Goal: Communication & Community: Answer question/provide support

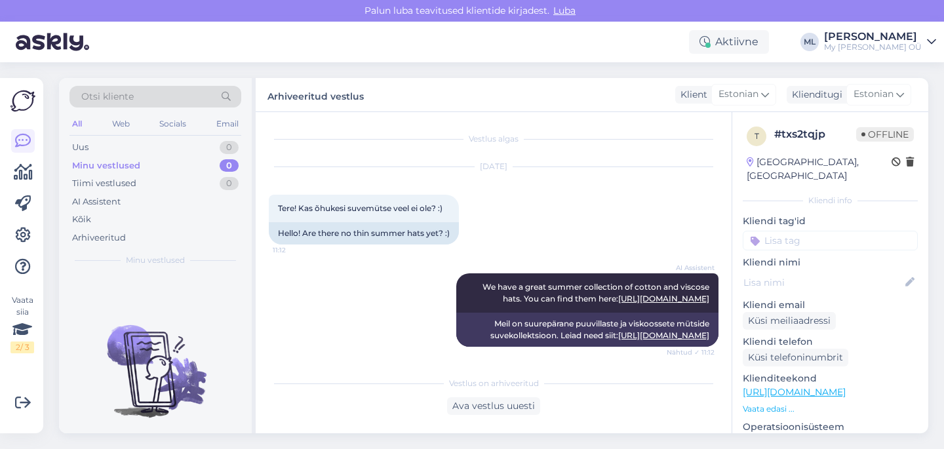
scroll to position [564, 0]
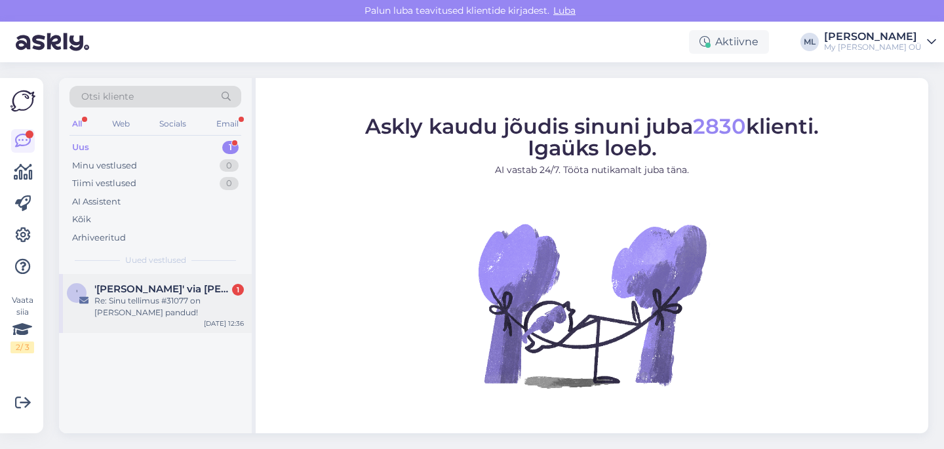
click at [139, 308] on div "Re: Sinu tellimus #31077 on teele pandud!" at bounding box center [168, 307] width 149 height 24
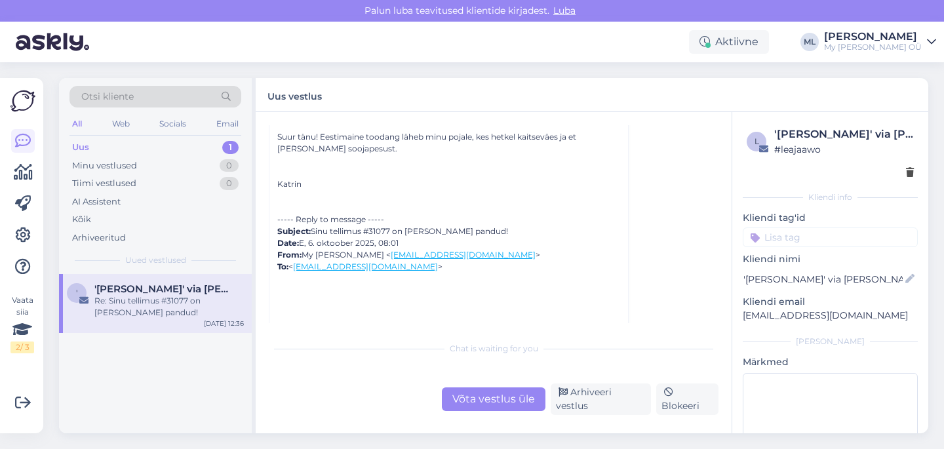
scroll to position [5781, 0]
click at [381, 232] on div "----- Reply to message ----- Subject: Sinu tellimus #31077 on teele pandud! Dat…" at bounding box center [448, 244] width 343 height 59
copy div "31077"
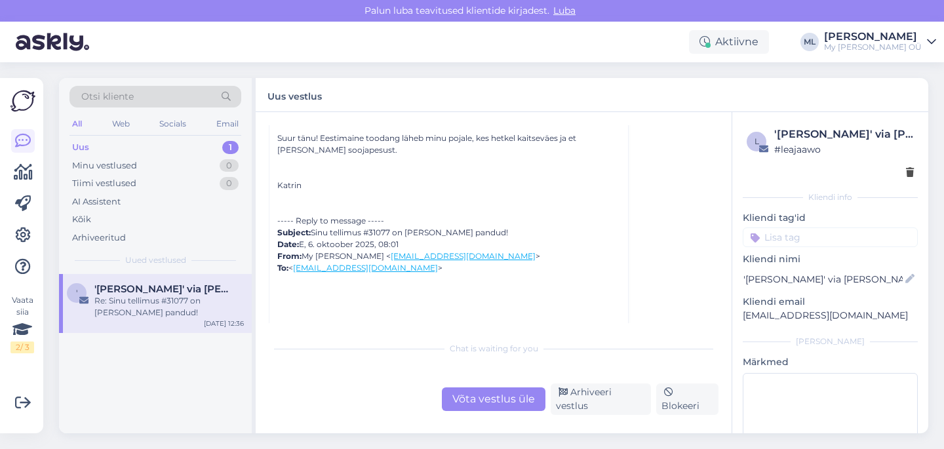
click at [77, 148] on div "Uus" at bounding box center [80, 147] width 17 height 13
drag, startPoint x: 402, startPoint y: 268, endPoint x: 298, endPoint y: 266, distance: 104.2
click at [298, 266] on div "----- Reply to message ----- Subject: Sinu tellimus #31077 on teele pandud! Dat…" at bounding box center [448, 244] width 343 height 59
copy link "katrin.veiderpass@mail.ee"
drag, startPoint x: 298, startPoint y: 266, endPoint x: 52, endPoint y: 135, distance: 278.6
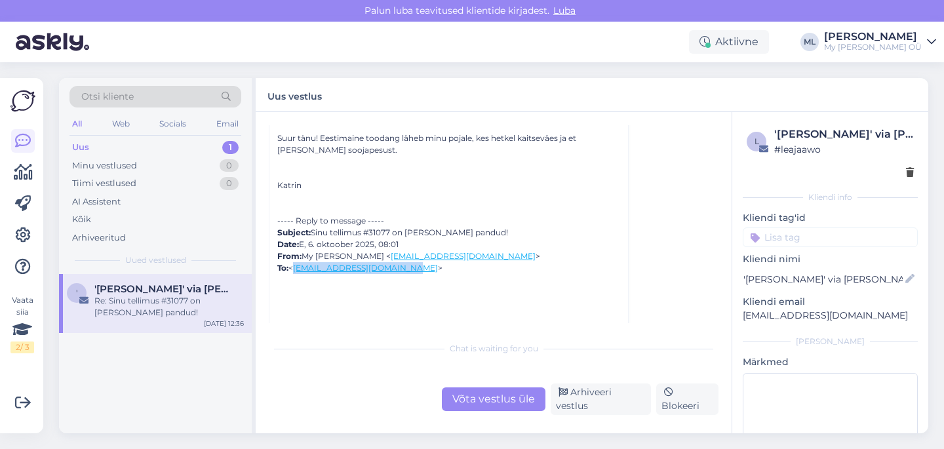
click at [75, 147] on div "Uus" at bounding box center [80, 147] width 17 height 13
click at [172, 159] on div "Minu vestlused 0" at bounding box center [155, 166] width 172 height 18
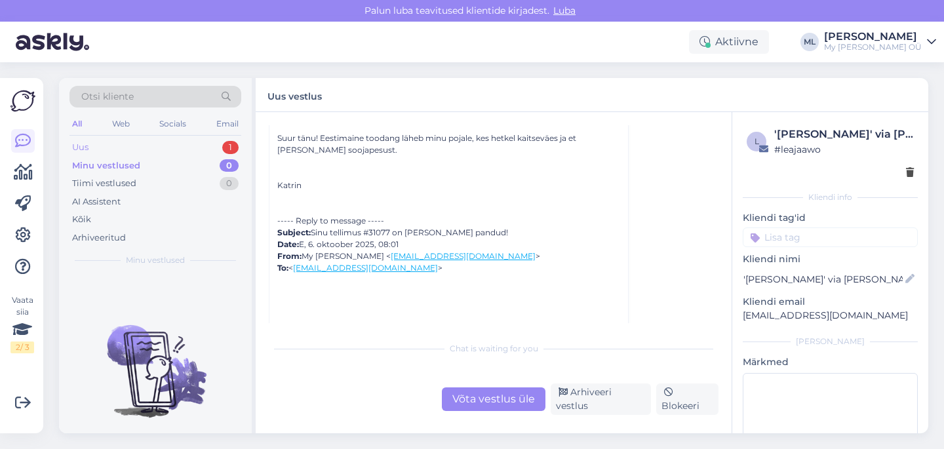
click at [157, 152] on div "Uus 1" at bounding box center [155, 147] width 172 height 18
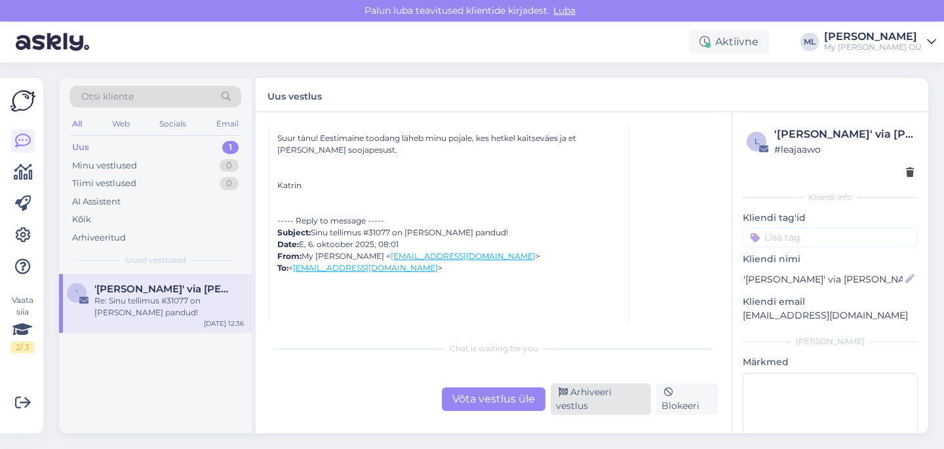
click at [622, 408] on div "Arhiveeri vestlus" at bounding box center [601, 398] width 100 height 31
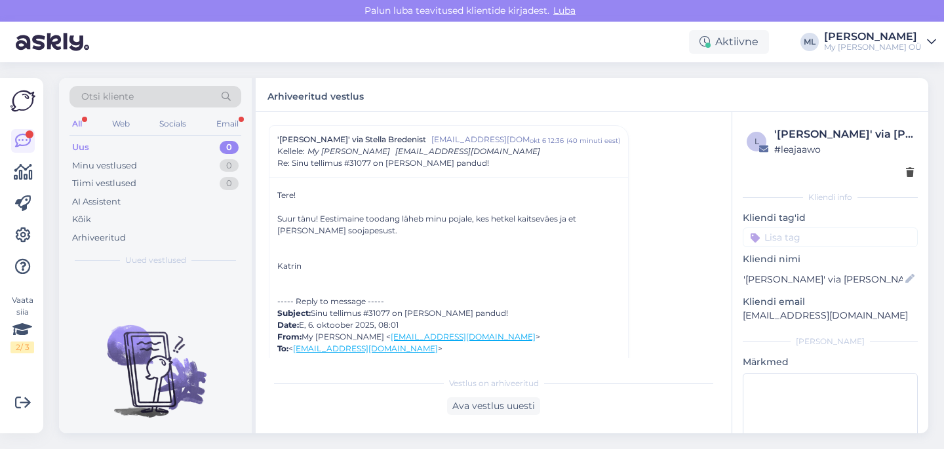
click at [88, 121] on div "All Web Socials Email" at bounding box center [155, 125] width 172 height 20
click at [75, 121] on div "All" at bounding box center [76, 123] width 15 height 17
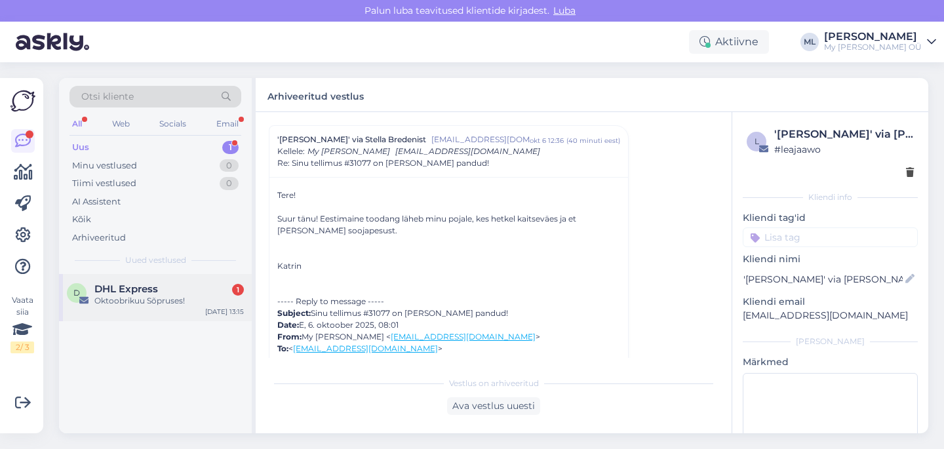
click at [125, 291] on span "DHL Express" at bounding box center [126, 289] width 64 height 12
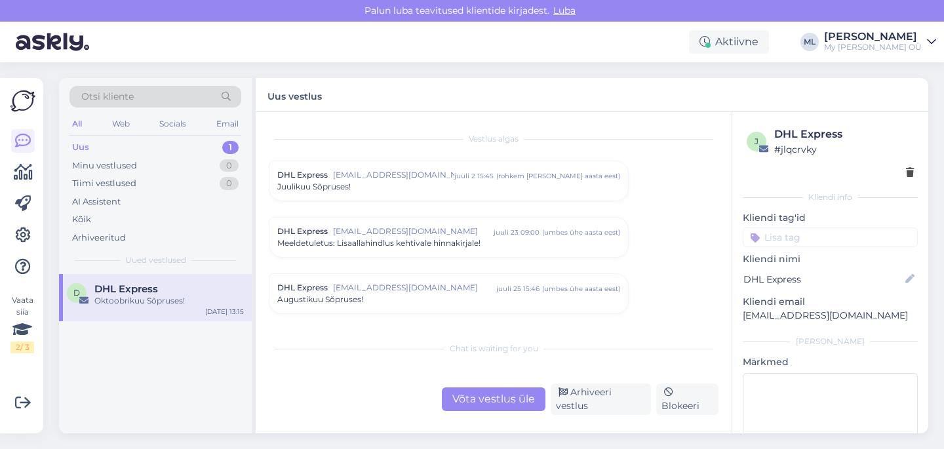
scroll to position [2122, 0]
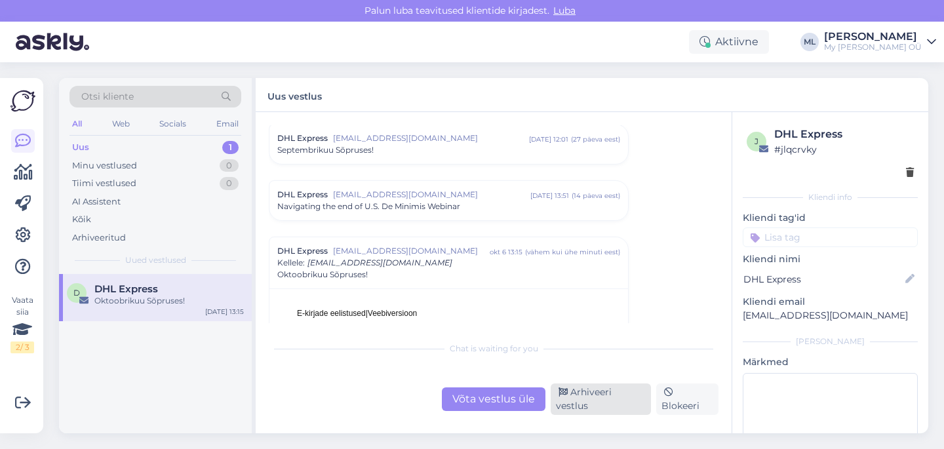
click at [573, 404] on div "Arhiveeri vestlus" at bounding box center [601, 398] width 100 height 31
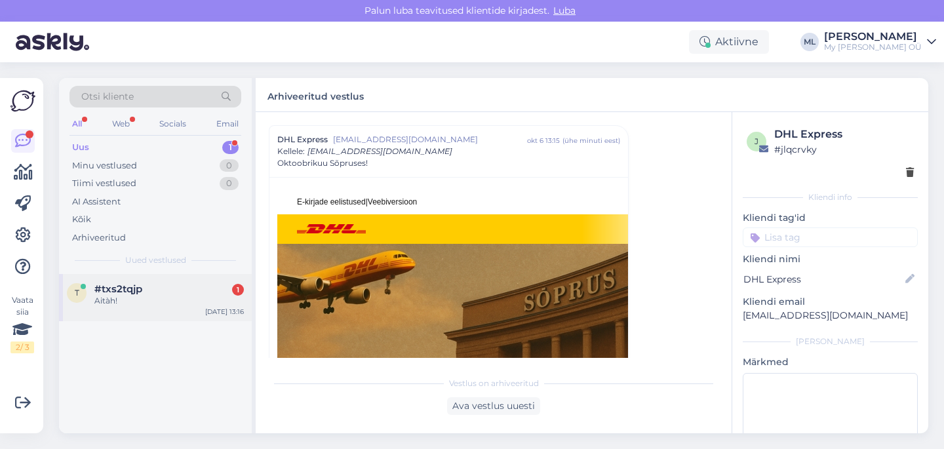
click at [121, 277] on div "t #txs2tqjp 1 Aitàh! Oct 6 13:16" at bounding box center [155, 297] width 193 height 47
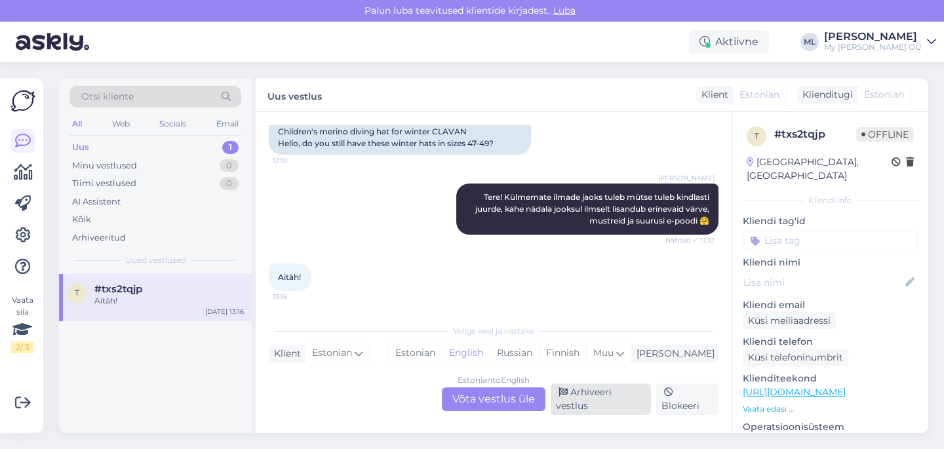
click at [587, 402] on div "Arhiveeri vestlus" at bounding box center [601, 398] width 100 height 31
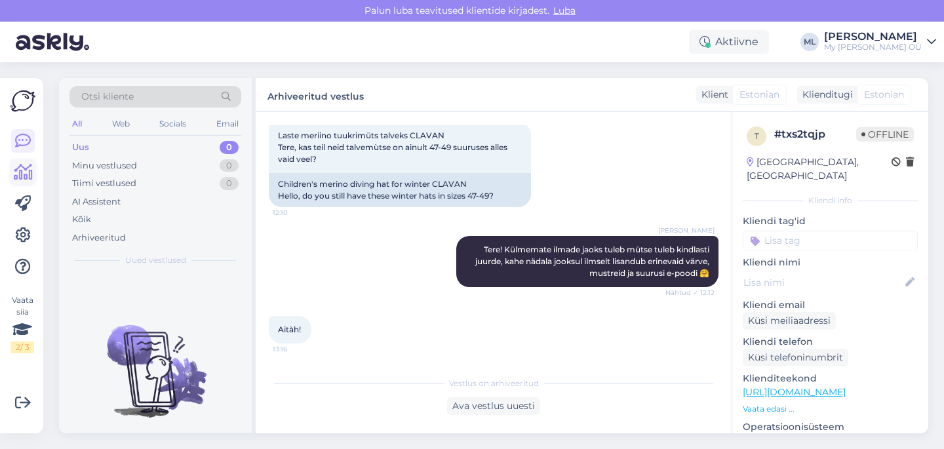
click at [24, 179] on icon at bounding box center [23, 173] width 19 height 16
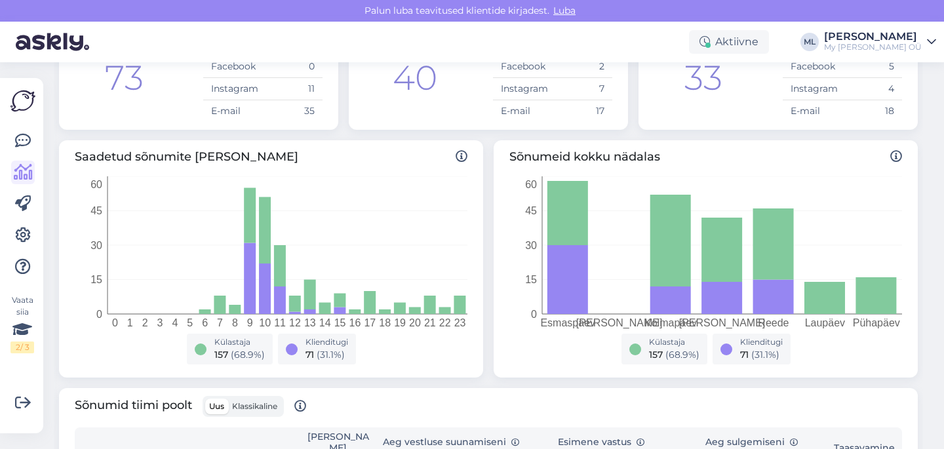
scroll to position [136, 0]
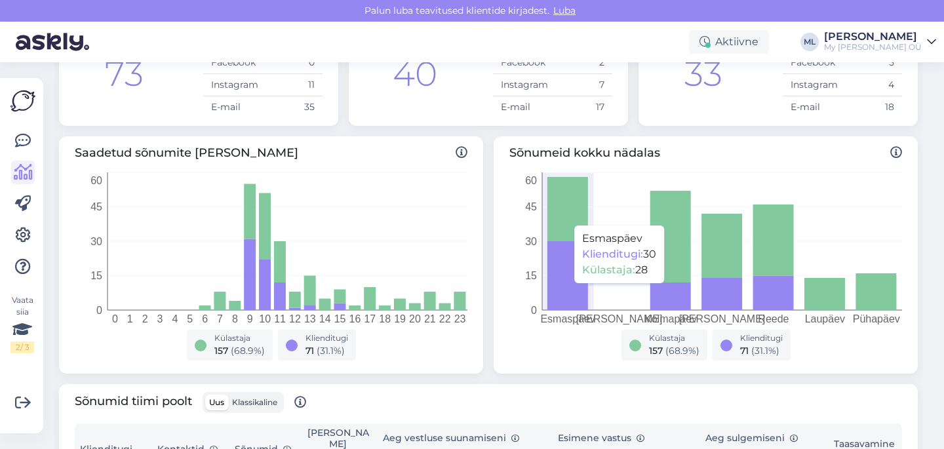
click at [568, 290] on icon at bounding box center [567, 275] width 41 height 69
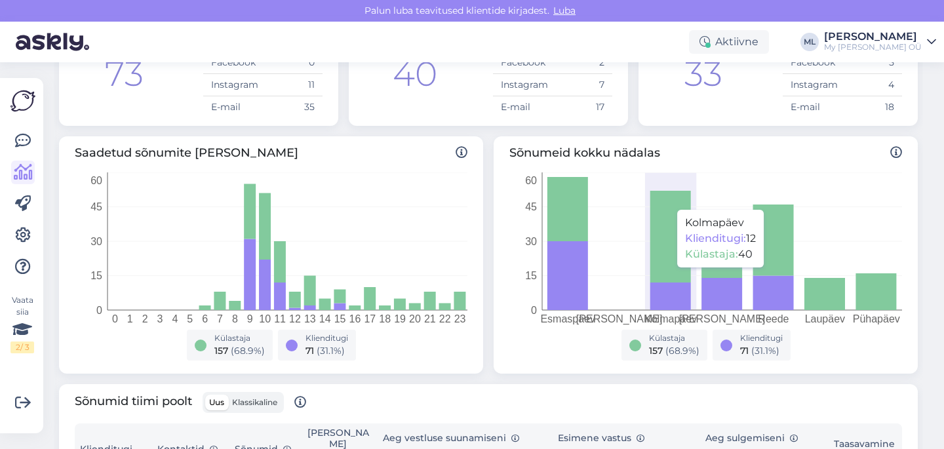
click at [673, 274] on icon at bounding box center [670, 237] width 41 height 92
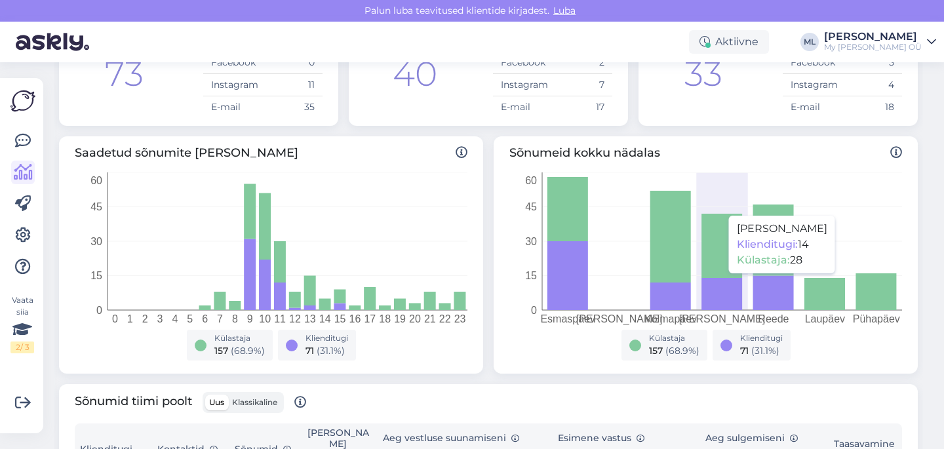
click at [709, 280] on icon at bounding box center [721, 294] width 41 height 32
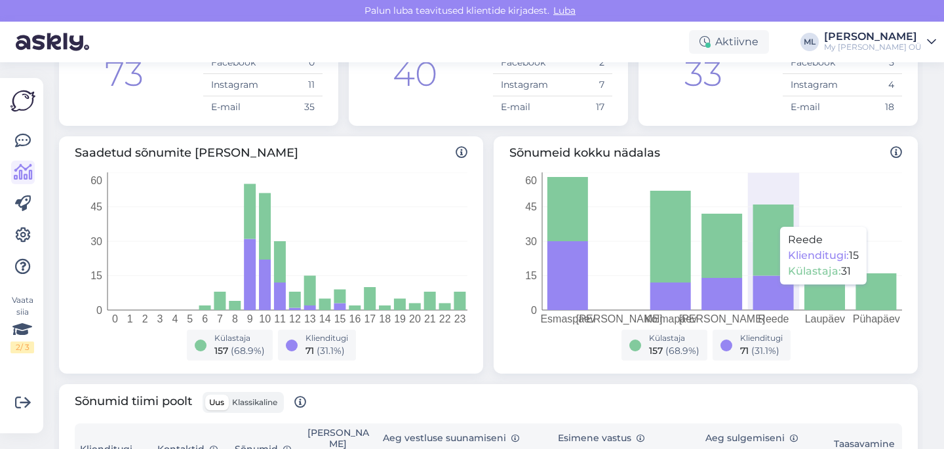
click at [781, 291] on icon at bounding box center [773, 293] width 41 height 35
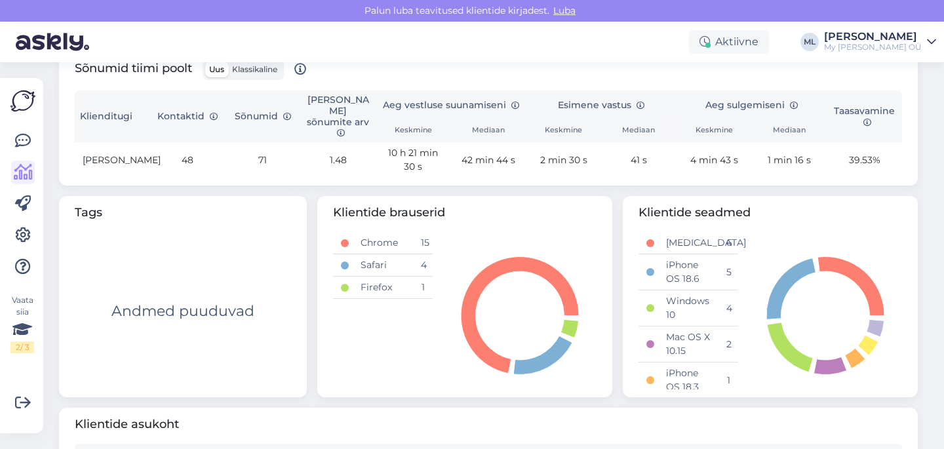
scroll to position [467, 0]
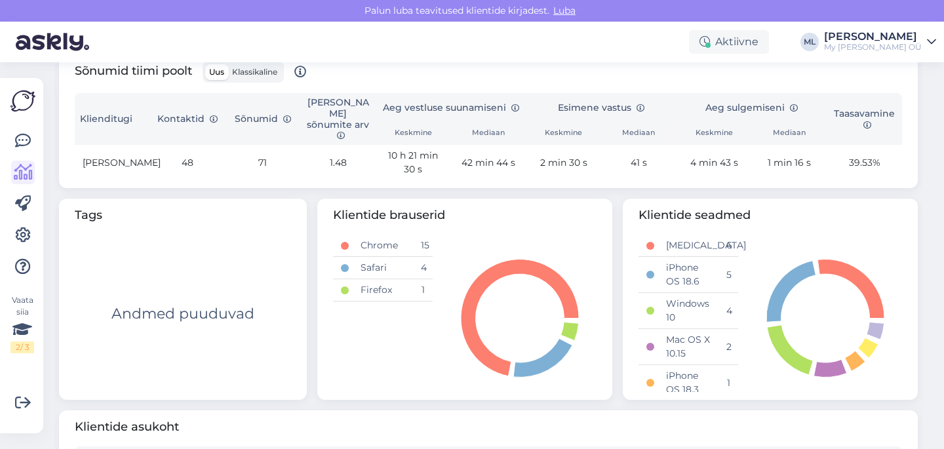
click at [266, 70] on span "Klassikaline" at bounding box center [254, 72] width 45 height 10
click at [228, 64] on input "Klassikaline" at bounding box center [228, 64] width 0 height 0
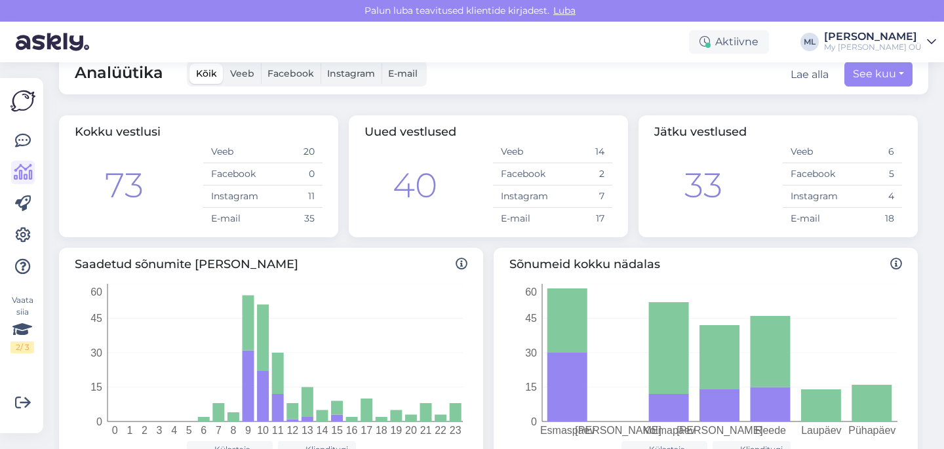
scroll to position [0, 0]
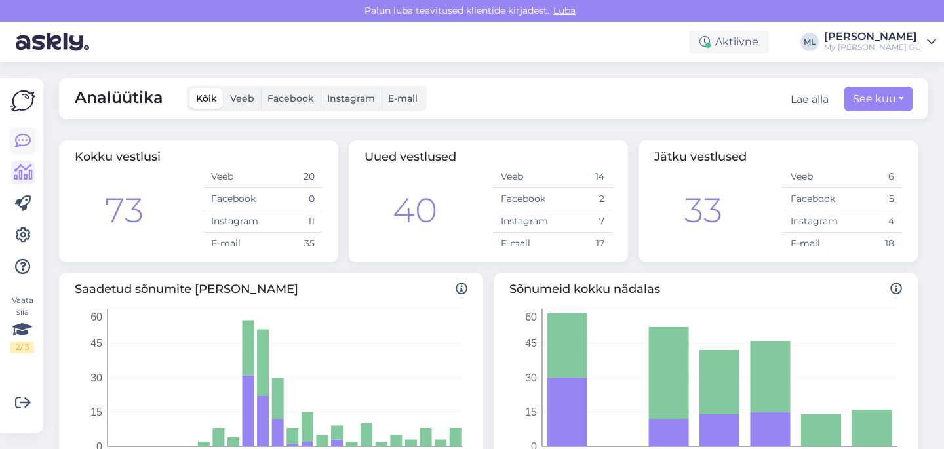
click at [31, 134] on link at bounding box center [23, 141] width 24 height 24
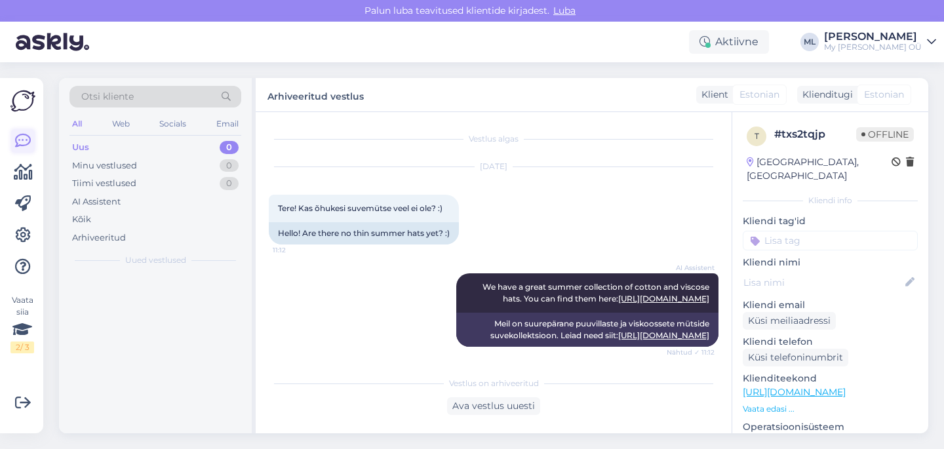
scroll to position [621, 0]
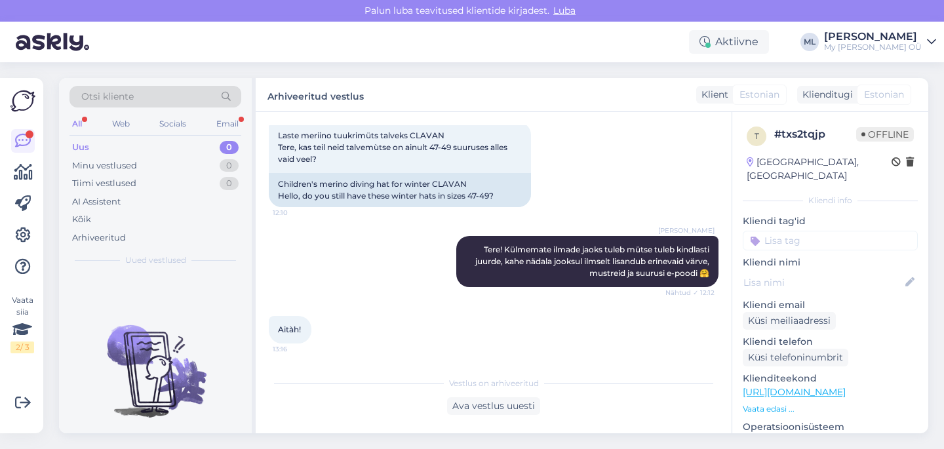
click at [216, 155] on div "Uus 0" at bounding box center [155, 147] width 172 height 18
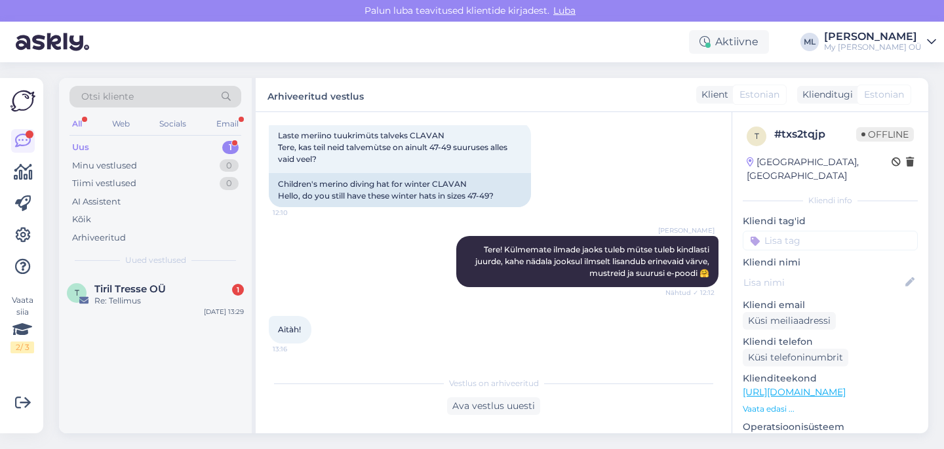
click at [201, 147] on div "Uus 1" at bounding box center [155, 147] width 172 height 18
click at [166, 292] on span "Tiril Tresse OÜ" at bounding box center [129, 289] width 71 height 12
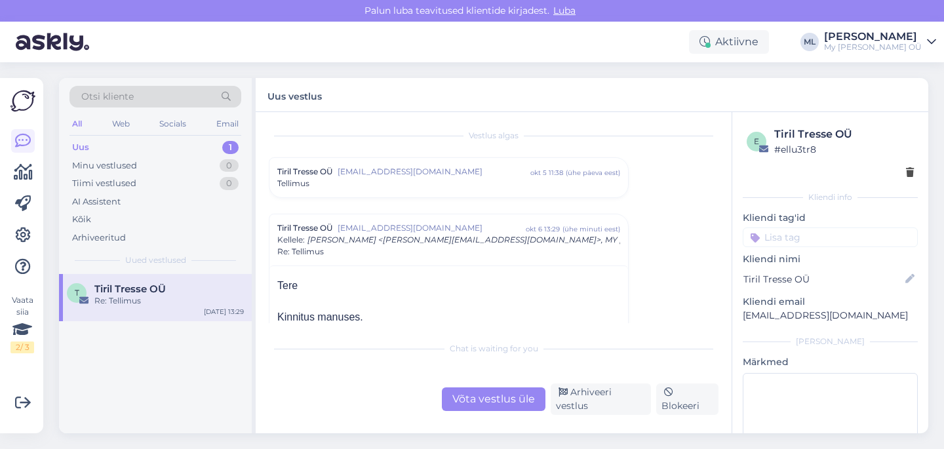
scroll to position [0, 0]
click at [88, 145] on div "Uus 1" at bounding box center [155, 147] width 172 height 18
click at [115, 146] on div "Uus 1" at bounding box center [155, 147] width 172 height 18
click at [95, 144] on div "Uus 1" at bounding box center [155, 147] width 172 height 18
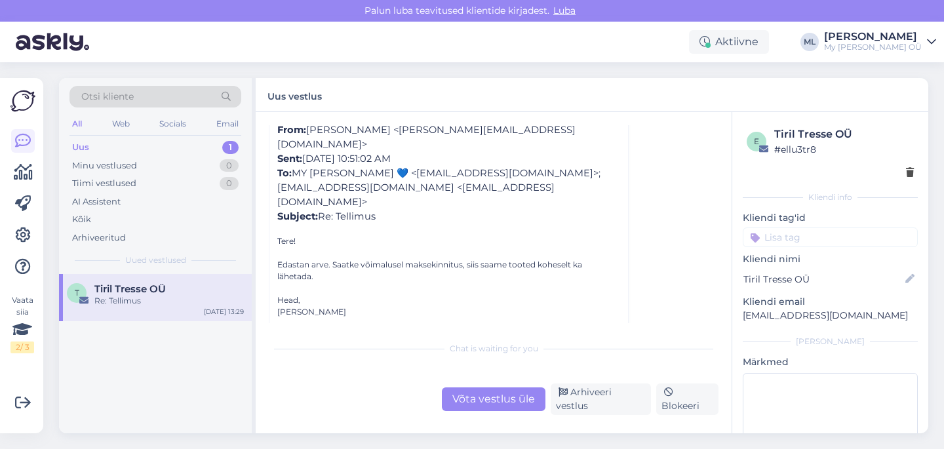
scroll to position [391, 0]
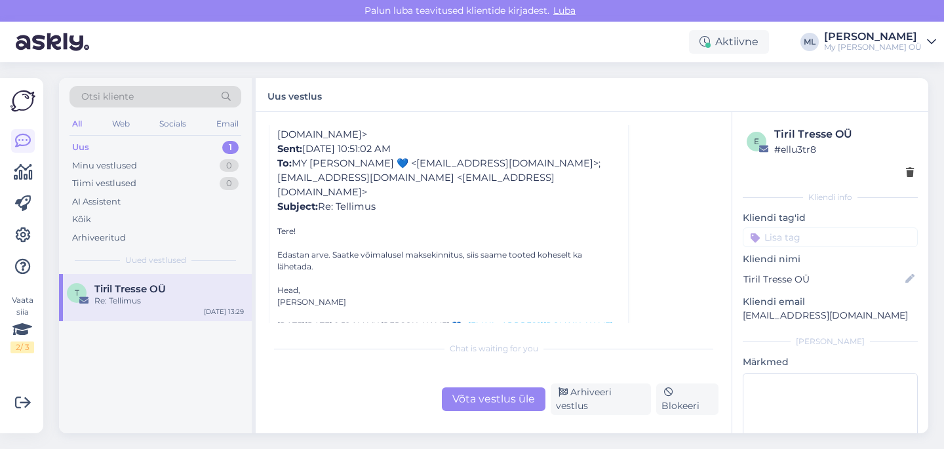
click at [136, 144] on div "Uus 1" at bounding box center [155, 147] width 172 height 18
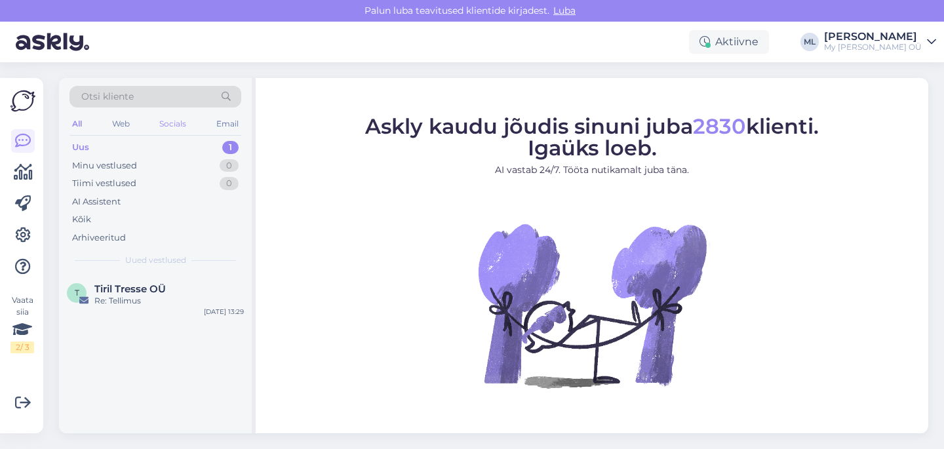
click at [163, 130] on div "Socials" at bounding box center [173, 123] width 32 height 17
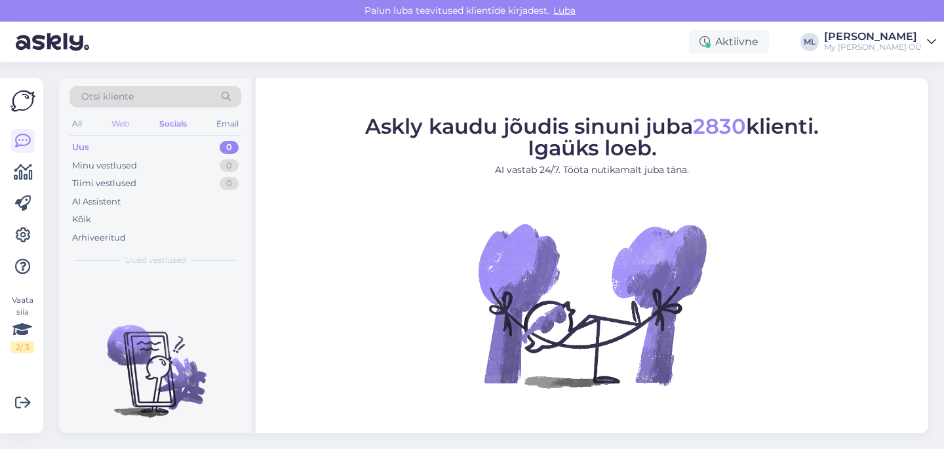
click at [130, 119] on div "Web" at bounding box center [120, 123] width 23 height 17
click at [88, 121] on div "All Web Socials Email" at bounding box center [155, 125] width 172 height 20
click at [77, 119] on div "All" at bounding box center [76, 123] width 15 height 17
